Goal: Find specific page/section: Find specific page/section

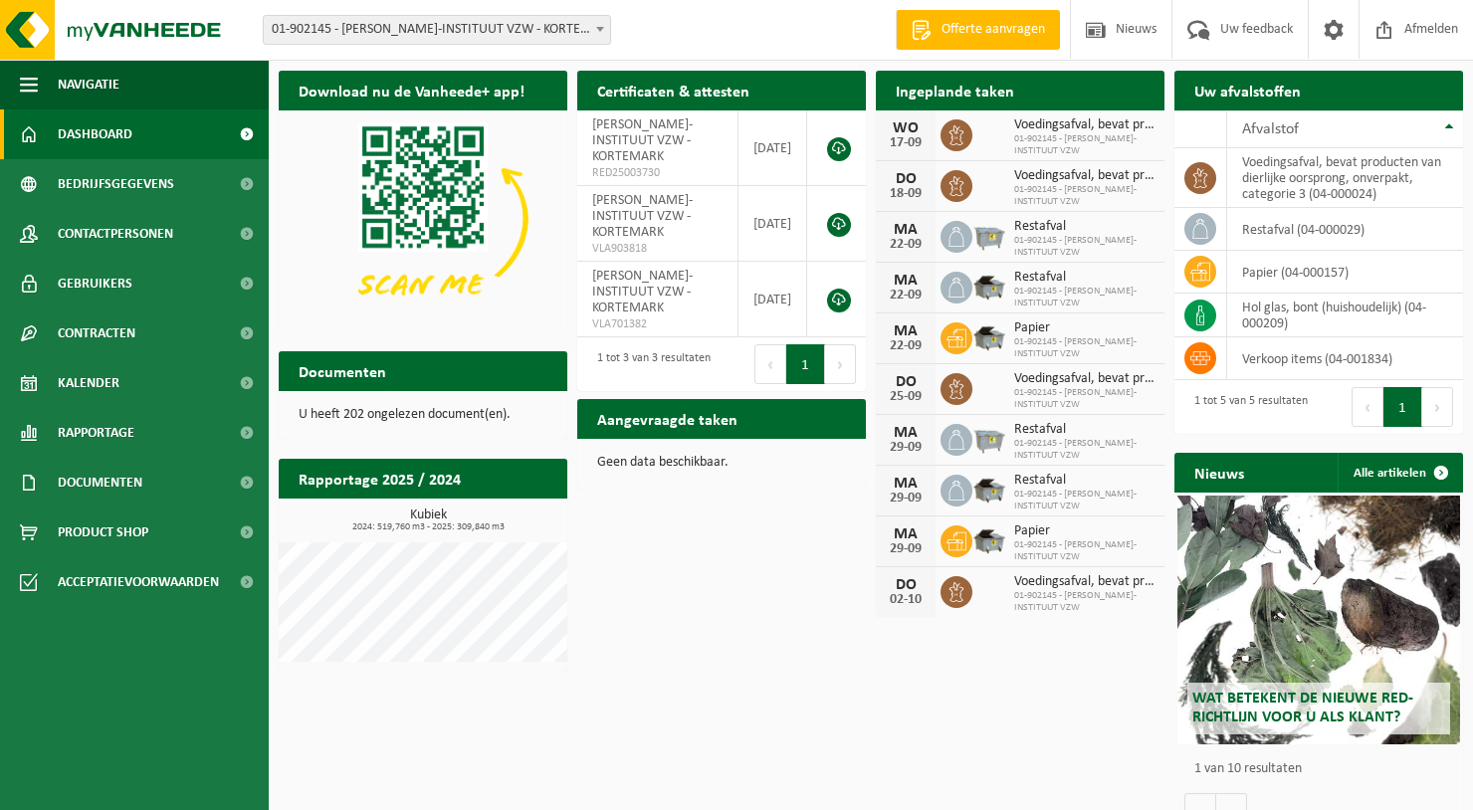
click at [748, 21] on div "Vestiging: 01-902145 - MARGARETA-MARIA-INSTITUUT VZW - KORTEMARK 01-902145 - MA…" at bounding box center [736, 30] width 1473 height 61
click at [95, 381] on span "Kalender" at bounding box center [89, 383] width 62 height 50
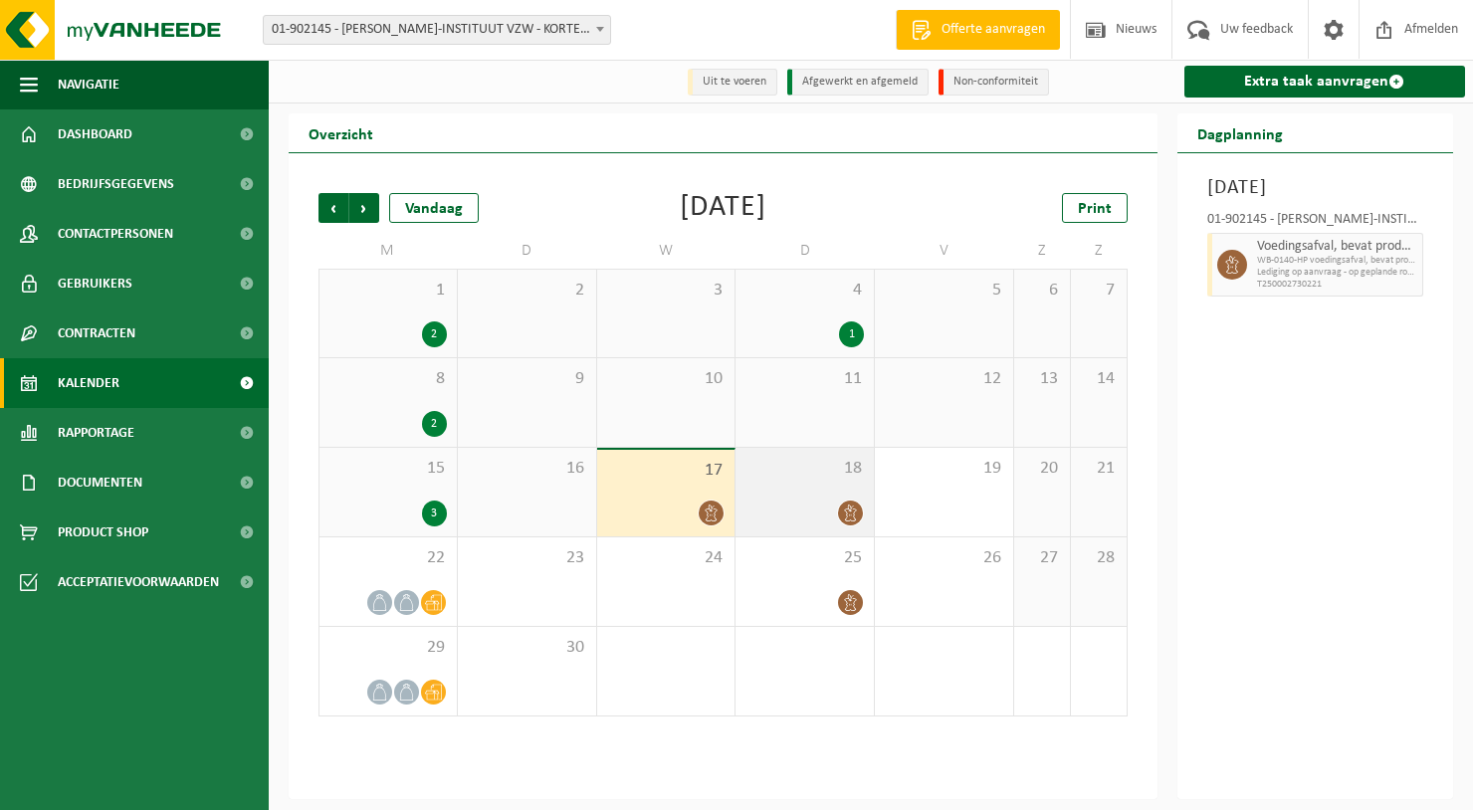
click at [822, 533] on div "18" at bounding box center [805, 492] width 138 height 89
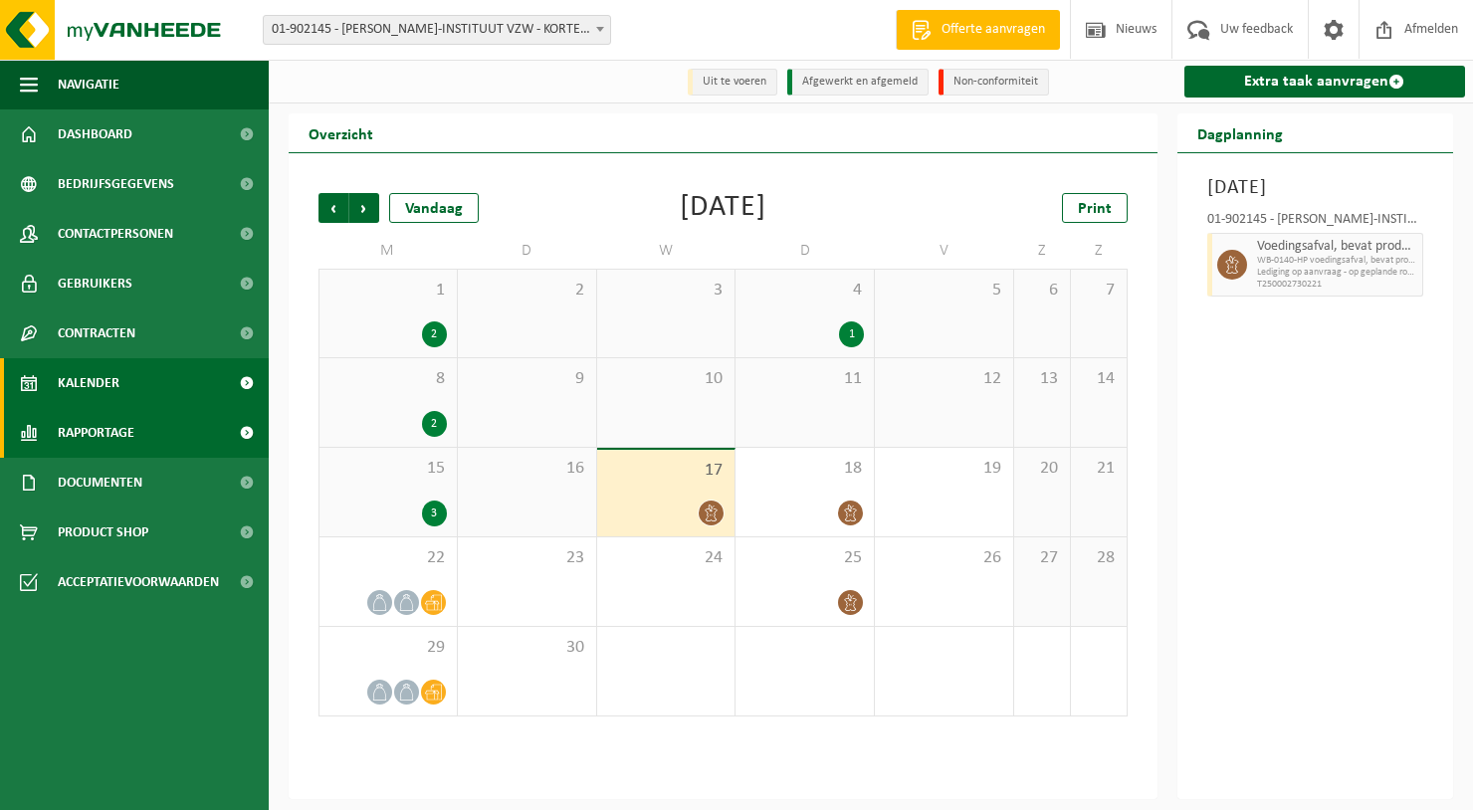
click at [113, 441] on span "Rapportage" at bounding box center [96, 433] width 77 height 50
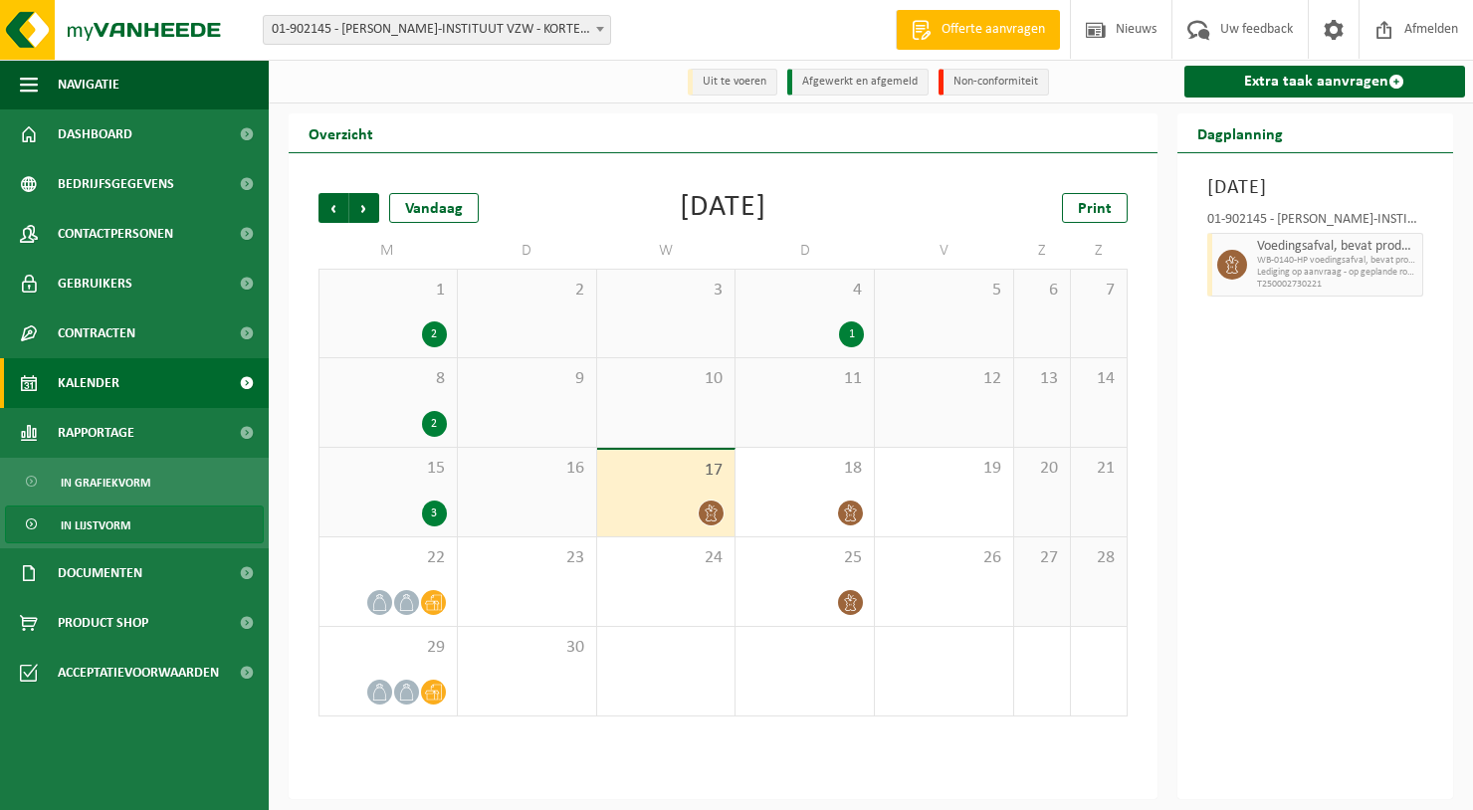
click at [113, 521] on span "In lijstvorm" at bounding box center [96, 526] width 70 height 38
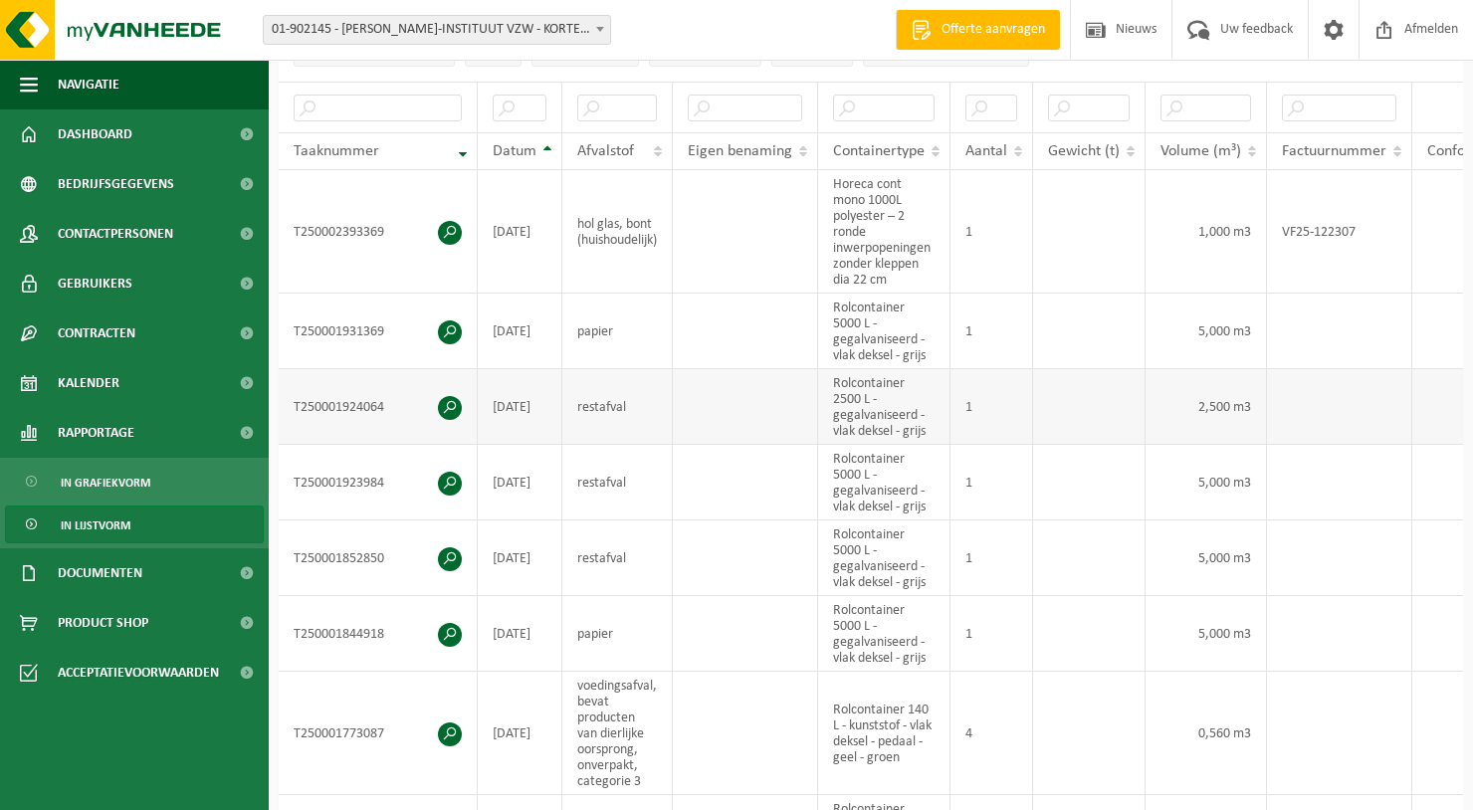
scroll to position [383, 0]
